Goal: Task Accomplishment & Management: Use online tool/utility

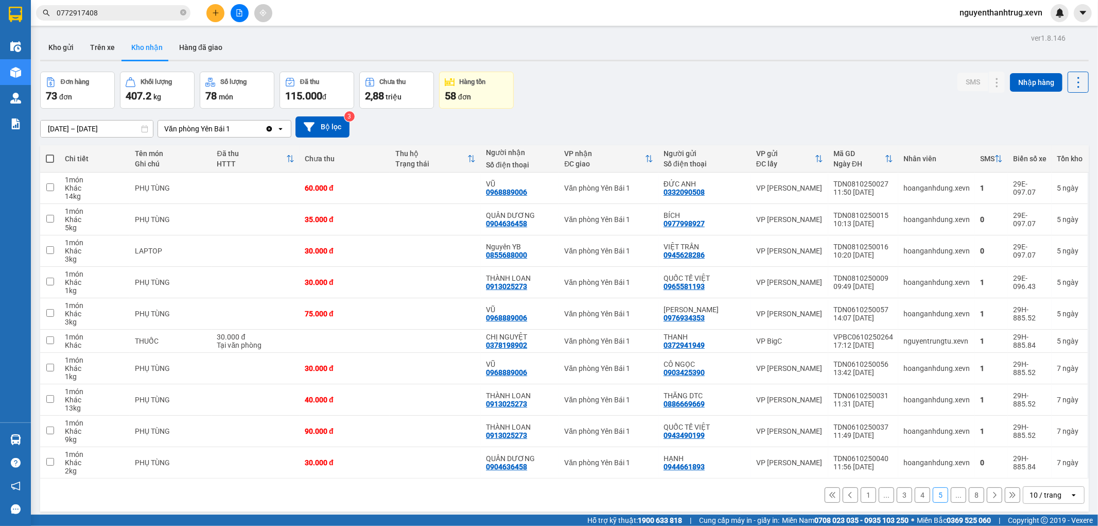
type input "0772917408"
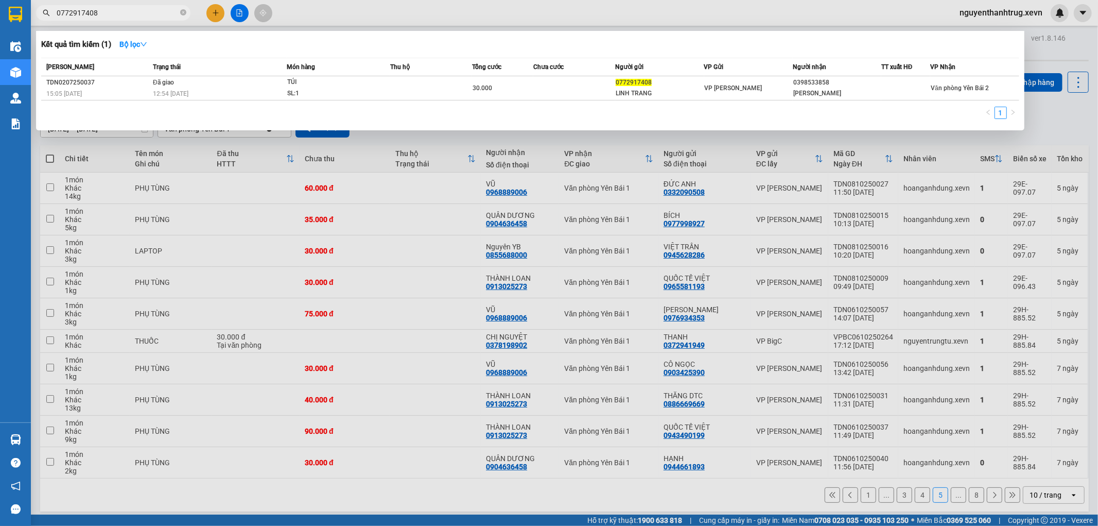
click at [403, 258] on div at bounding box center [549, 263] width 1098 height 526
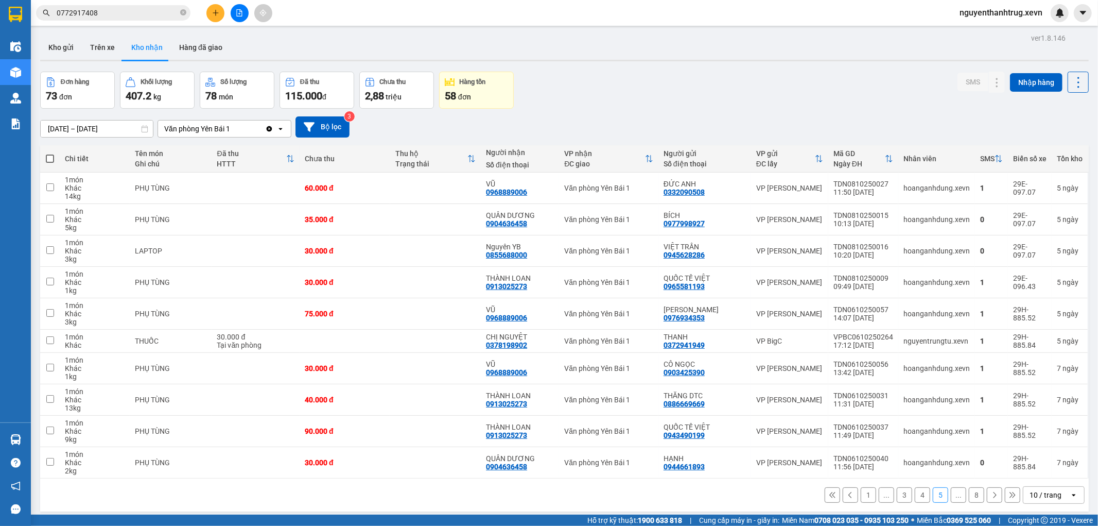
click at [861, 498] on button "1" at bounding box center [868, 494] width 15 height 15
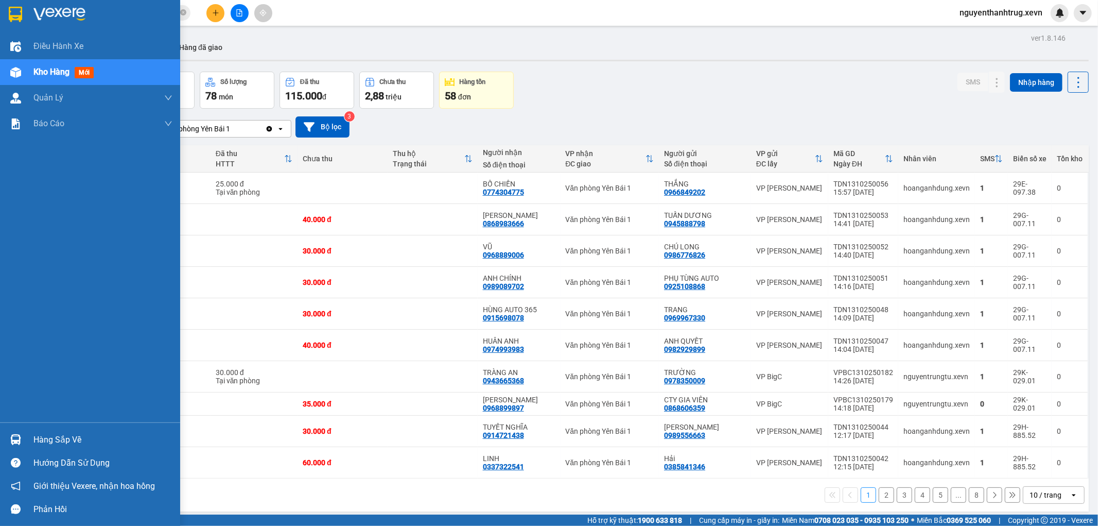
click at [11, 438] on img at bounding box center [15, 439] width 11 height 11
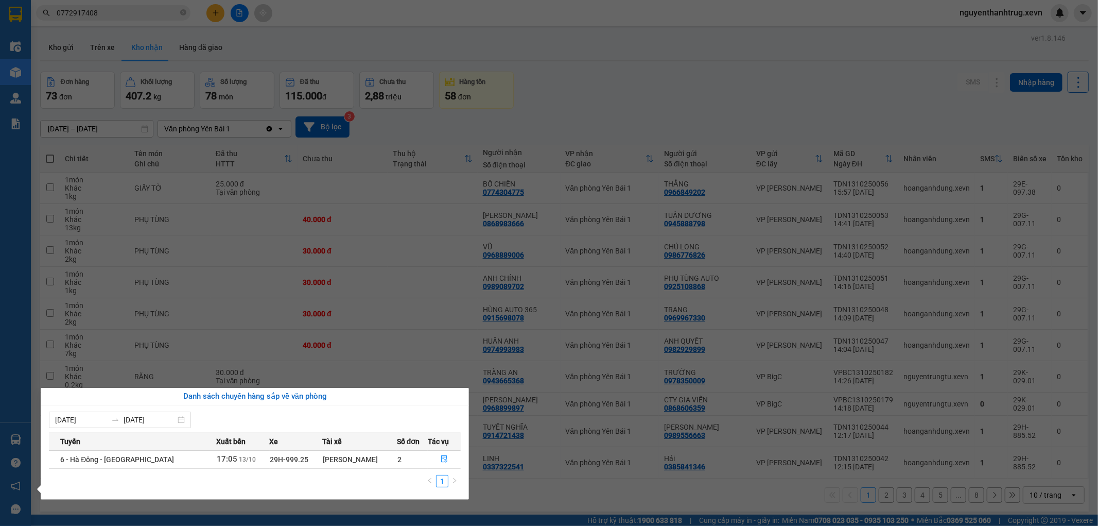
click at [654, 65] on section "Kết quả tìm kiếm ( 1 ) Bộ lọc Mã ĐH Trạng thái Món hàng Thu hộ Tổng cước Chưa c…" at bounding box center [549, 263] width 1098 height 526
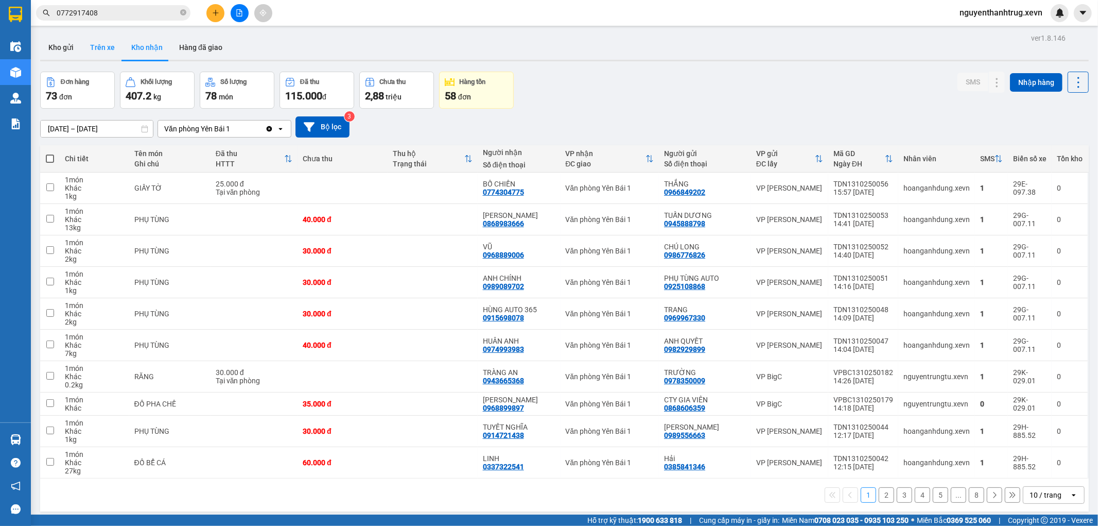
click at [89, 50] on button "Trên xe" at bounding box center [102, 47] width 41 height 25
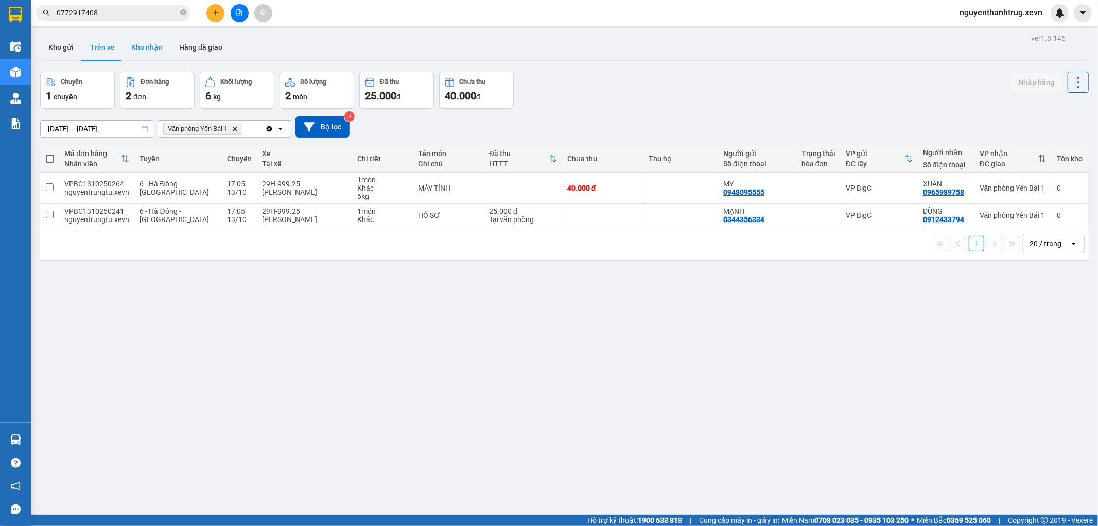
click at [133, 45] on button "Kho nhận" at bounding box center [147, 47] width 48 height 25
type input "[DATE] – [DATE]"
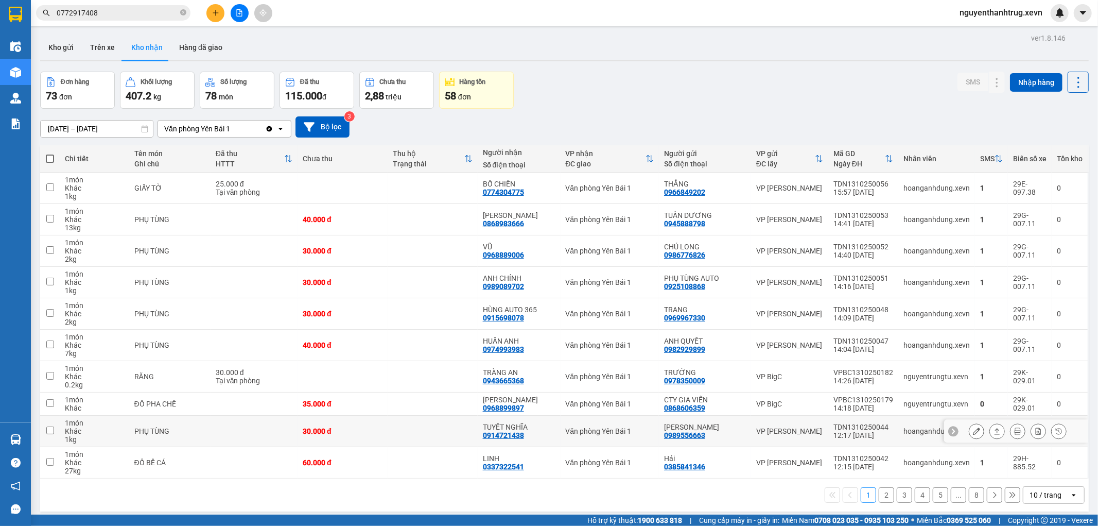
scroll to position [47, 0]
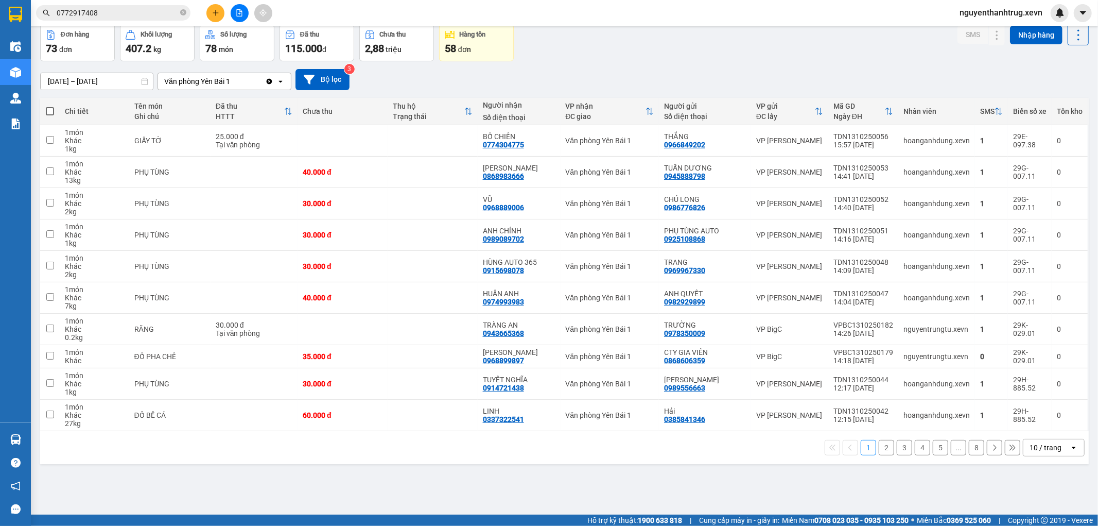
click at [879, 446] on button "2" at bounding box center [886, 447] width 15 height 15
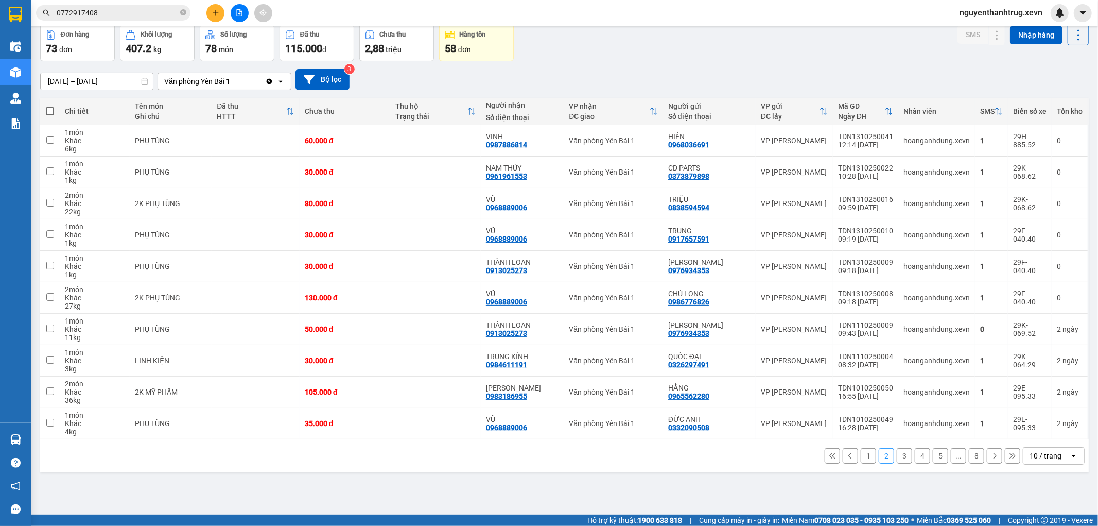
click at [897, 454] on button "3" at bounding box center [904, 455] width 15 height 15
click at [861, 457] on button "1" at bounding box center [868, 455] width 15 height 15
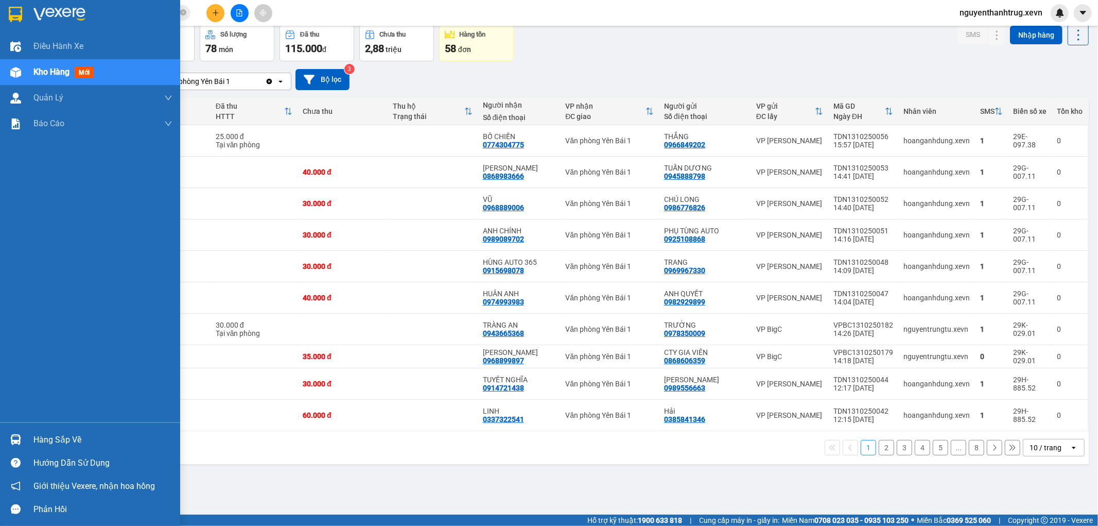
click at [14, 439] on img at bounding box center [15, 439] width 11 height 11
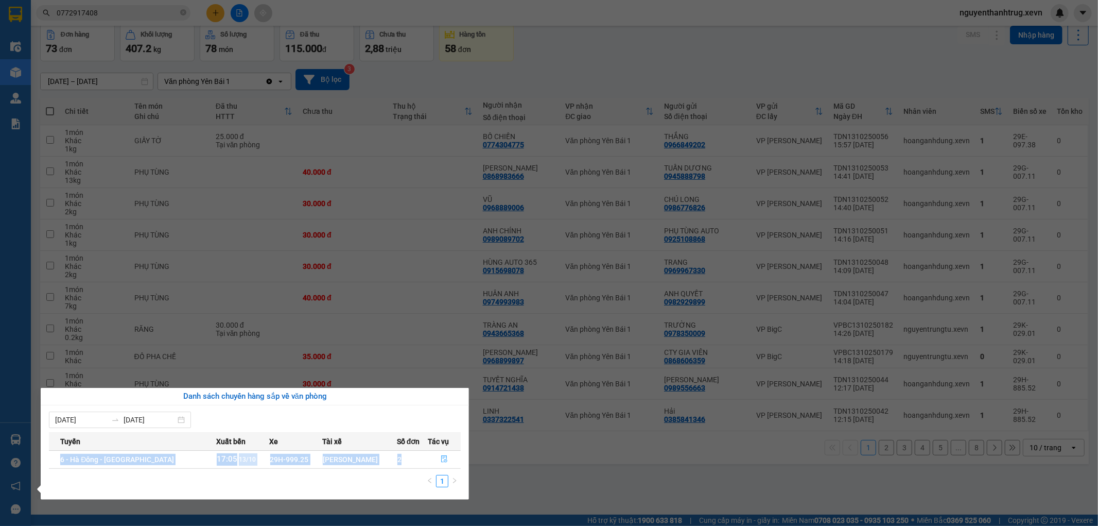
drag, startPoint x: 423, startPoint y: 456, endPoint x: 435, endPoint y: 456, distance: 12.4
click at [431, 456] on tr "6 - Hà Đông - [GEOGRAPHIC_DATA] 17:05 [DATE] 29H-999.25 [PERSON_NAME] 2" at bounding box center [255, 459] width 412 height 18
click at [444, 459] on icon "file-done" at bounding box center [444, 458] width 7 height 7
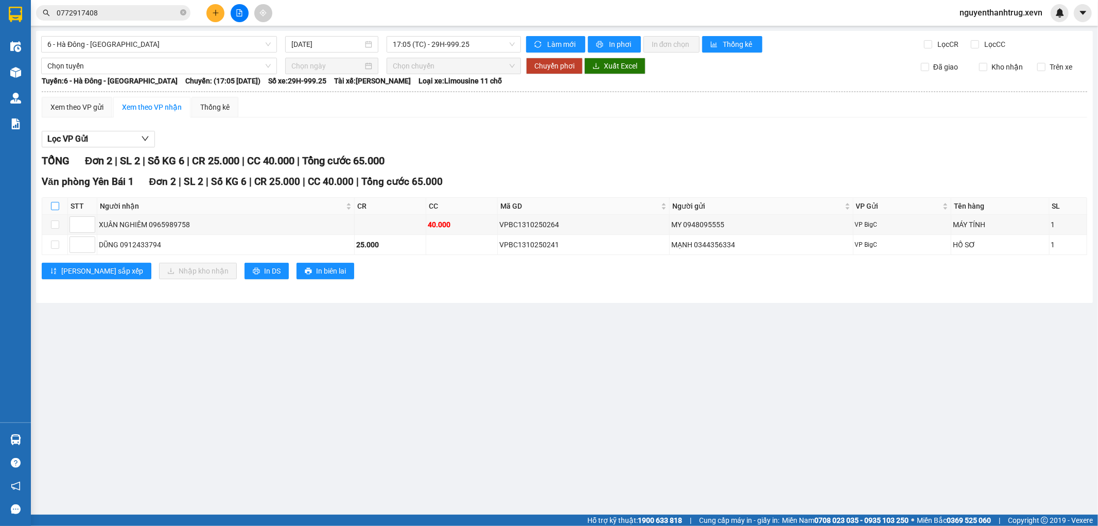
click at [59, 205] on input "checkbox" at bounding box center [55, 206] width 8 height 8
checkbox input "true"
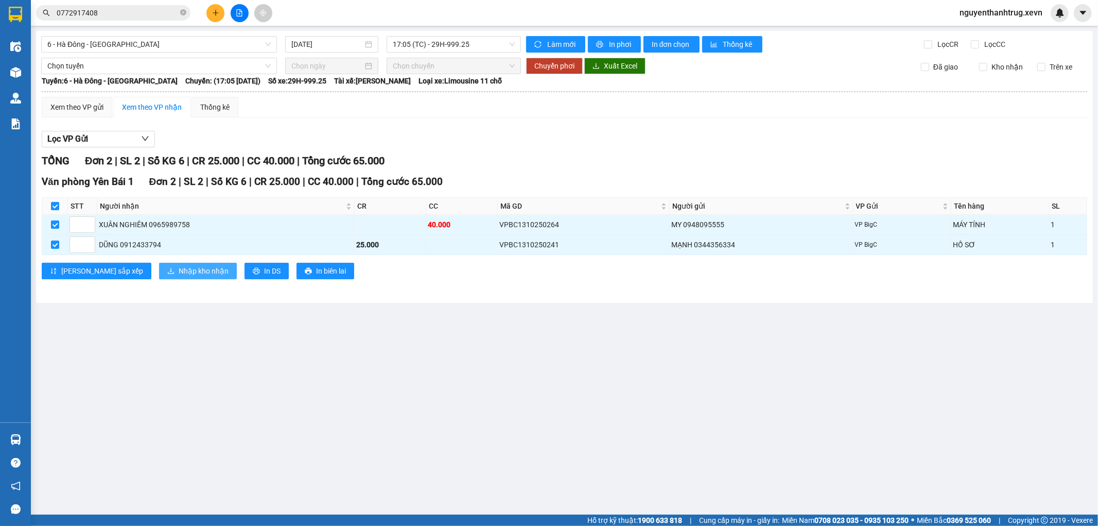
click at [179, 271] on span "Nhập kho nhận" at bounding box center [204, 270] width 50 height 11
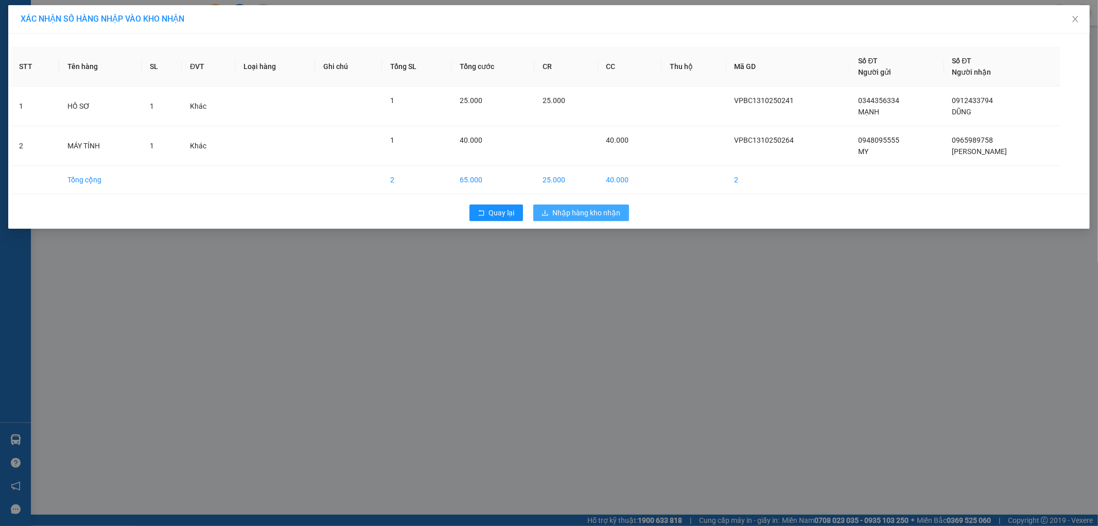
click at [588, 220] on button "Nhập hàng kho nhận" at bounding box center [581, 212] width 96 height 16
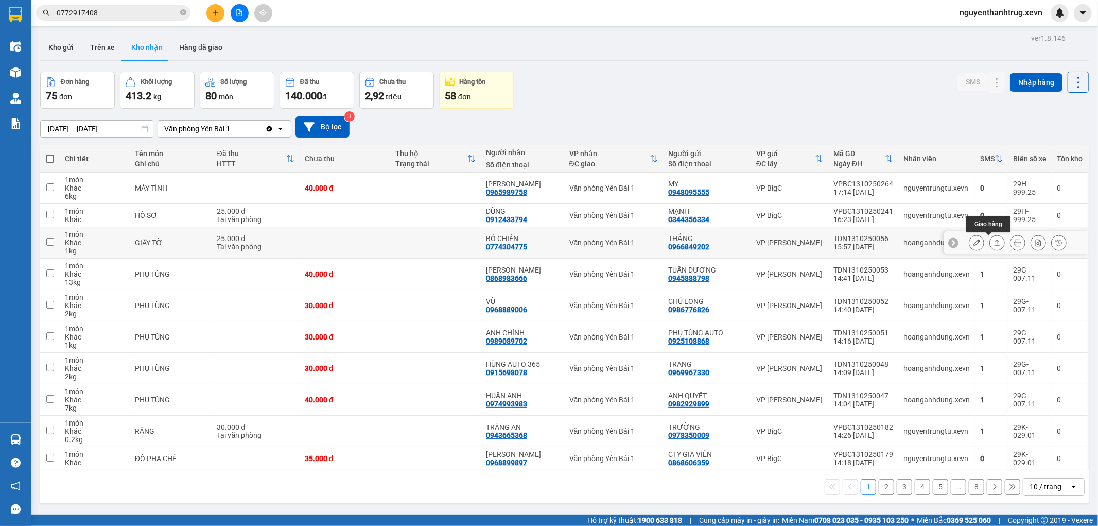
click at [994, 243] on icon at bounding box center [997, 242] width 7 height 7
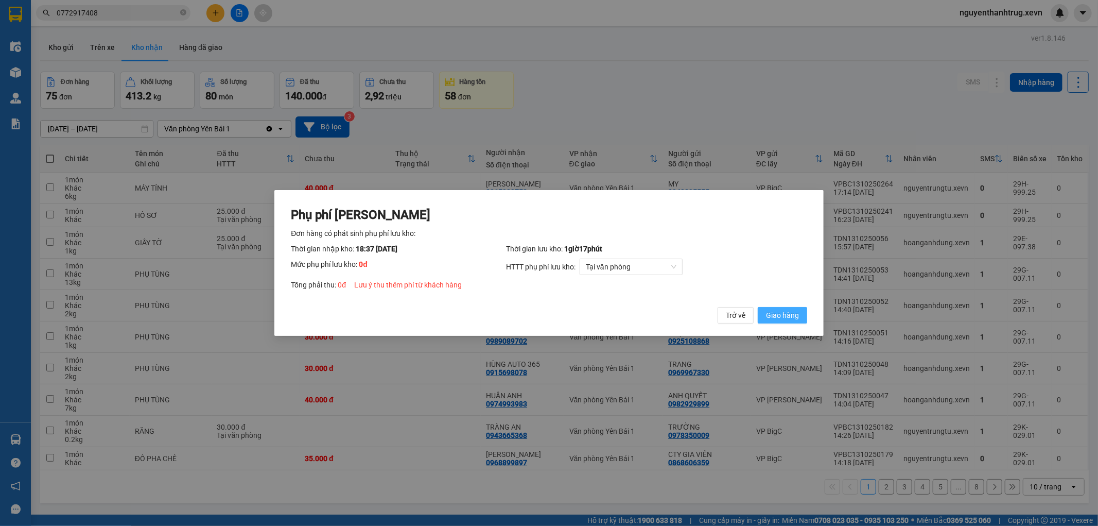
click at [790, 312] on span "Giao hàng" at bounding box center [782, 314] width 33 height 11
